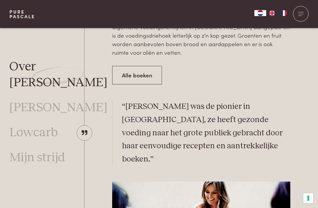
scroll to position [459, 0]
click at [44, 125] on link "Lowcarb" at bounding box center [33, 133] width 48 height 16
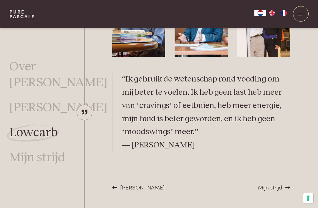
scroll to position [1641, 0]
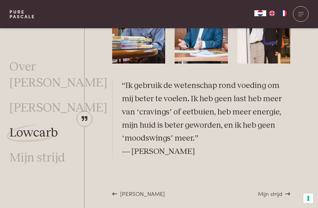
click at [47, 150] on link "Mijn strijd" at bounding box center [37, 158] width 56 height 16
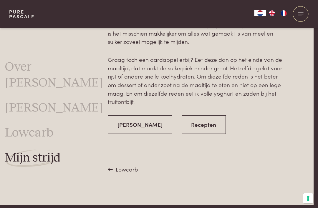
scroll to position [1240, 4]
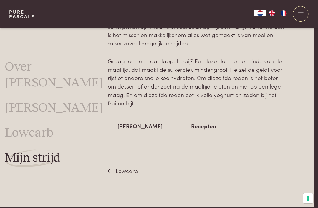
click at [198, 117] on link "Recepten" at bounding box center [204, 126] width 44 height 19
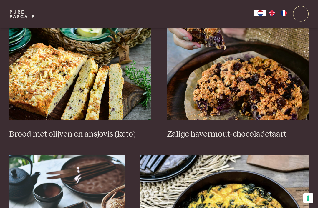
scroll to position [256, 0]
click at [65, 82] on img at bounding box center [80, 61] width 142 height 118
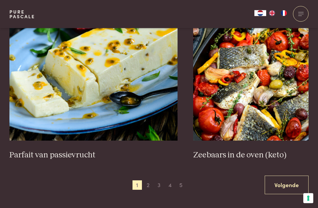
scroll to position [1030, 0]
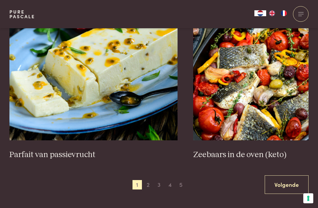
click at [288, 175] on link "Volgende" at bounding box center [286, 184] width 44 height 19
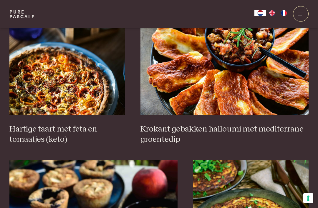
scroll to position [423, 0]
click at [54, 88] on img at bounding box center [66, 56] width 115 height 118
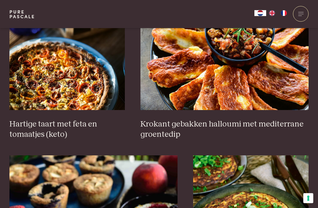
scroll to position [420, 0]
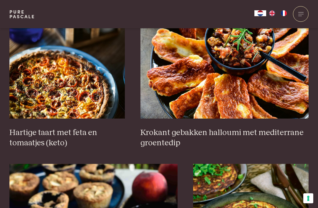
click at [284, 81] on img at bounding box center [224, 60] width 168 height 118
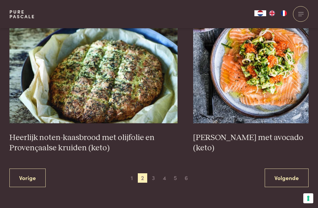
scroll to position [1075, 0]
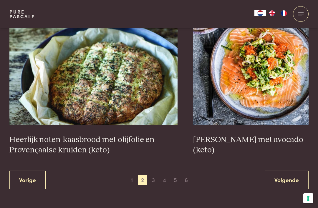
click at [284, 178] on link "Volgende" at bounding box center [286, 180] width 44 height 19
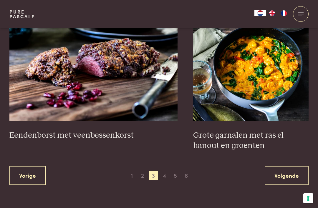
scroll to position [1079, 0]
click at [275, 169] on link "Volgende" at bounding box center [286, 175] width 44 height 19
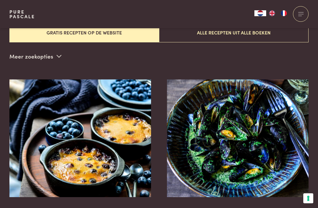
scroll to position [198, 0]
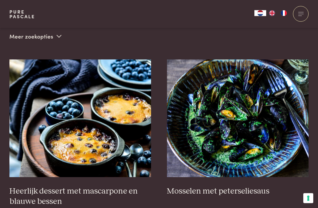
click at [271, 132] on img at bounding box center [238, 119] width 142 height 118
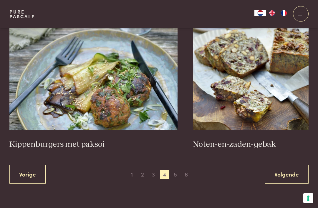
scroll to position [1040, 0]
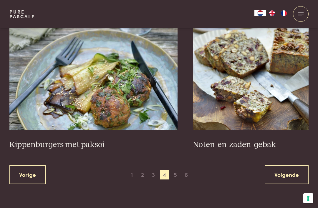
click at [288, 171] on link "Volgende" at bounding box center [286, 174] width 44 height 19
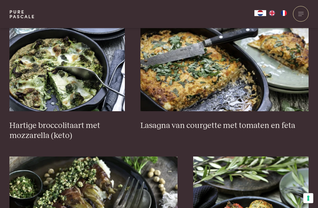
scroll to position [417, 0]
click at [278, 115] on link "Lasagna van courgette met tomaten en feta" at bounding box center [224, 62] width 168 height 137
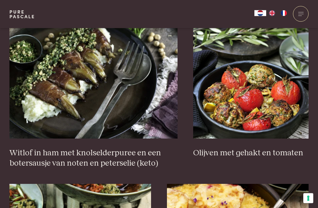
scroll to position [553, 0]
click at [284, 148] on h3 "Olijven met gehakt en tomaten" at bounding box center [250, 153] width 115 height 10
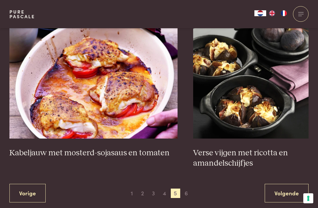
scroll to position [1021, 0]
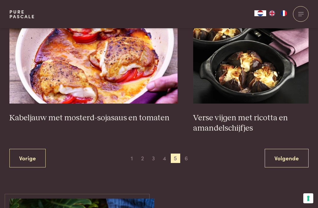
click at [293, 154] on link "Volgende" at bounding box center [286, 158] width 44 height 19
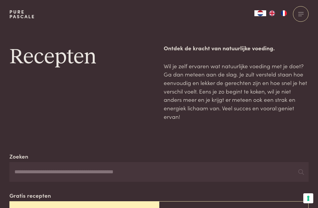
scroll to position [987, 0]
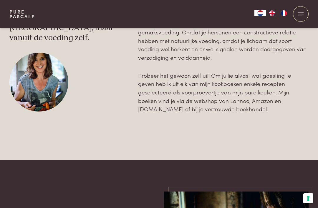
scroll to position [975, 0]
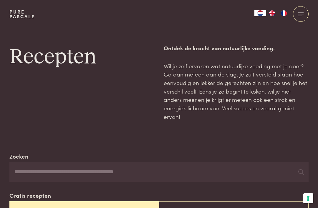
click at [15, 14] on link "Pure Pascale" at bounding box center [22, 13] width 26 height 9
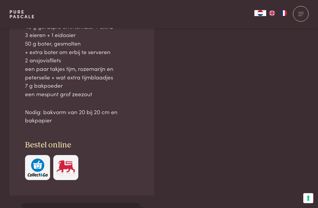
scroll to position [431, 0]
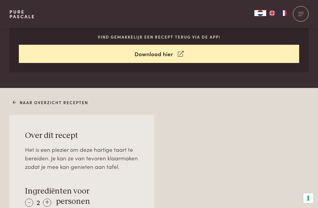
scroll to position [268, 0]
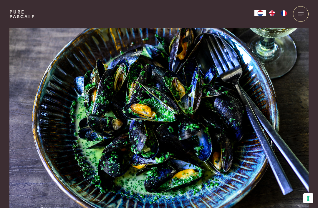
click at [64, 131] on img at bounding box center [158, 117] width 299 height 179
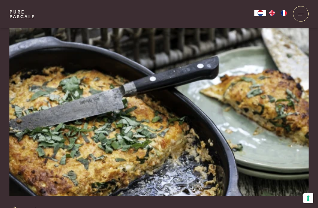
scroll to position [12, 0]
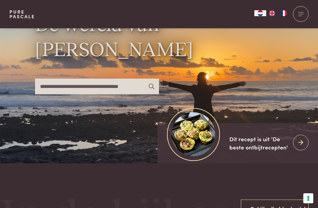
scroll to position [36, 0]
